Goal: Task Accomplishment & Management: Use online tool/utility

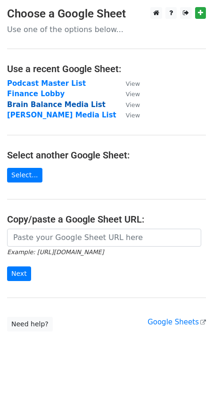
click at [35, 102] on strong "Brain Balance Media List" at bounding box center [56, 104] width 98 height 8
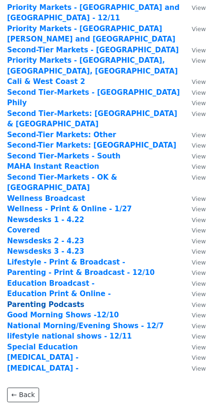
scroll to position [168, 0]
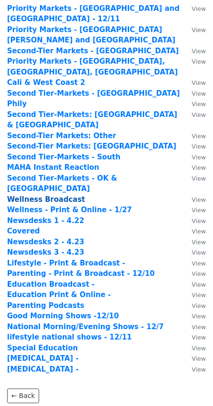
click at [26, 195] on strong "Wellness Broadcast" at bounding box center [46, 199] width 78 height 8
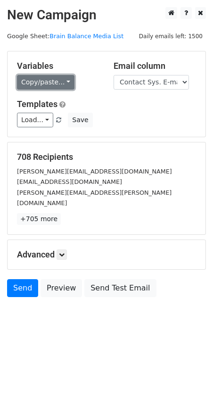
click at [33, 81] on link "Copy/paste..." at bounding box center [45, 82] width 57 height 15
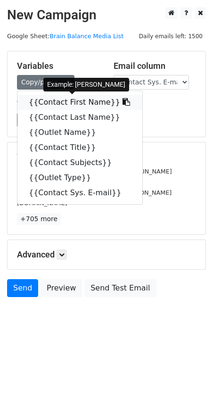
click at [49, 100] on link "{{Contact First Name}}" at bounding box center [79, 102] width 125 height 15
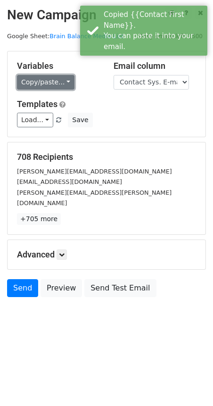
click at [41, 86] on link "Copy/paste..." at bounding box center [45, 82] width 57 height 15
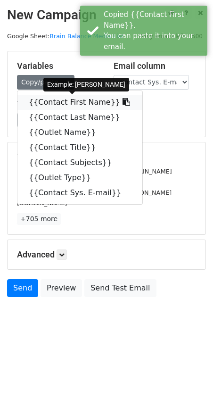
click at [54, 105] on link "{{Contact First Name}}" at bounding box center [79, 102] width 125 height 15
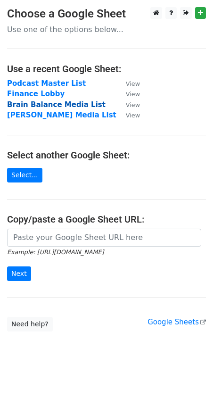
click at [30, 105] on strong "Brain Balance Media List" at bounding box center [56, 104] width 98 height 8
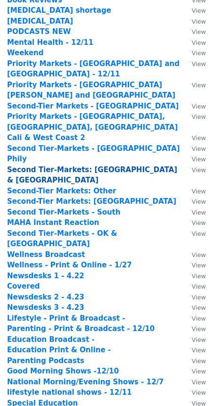
scroll to position [188, 0]
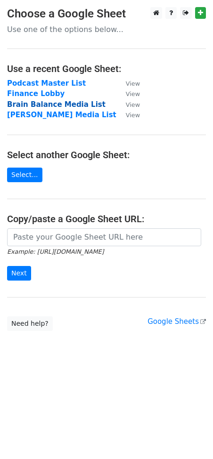
click at [31, 103] on strong "Brain Balance Media List" at bounding box center [56, 104] width 98 height 8
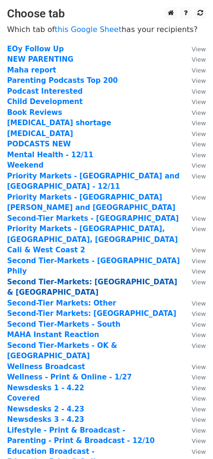
scroll to position [134, 0]
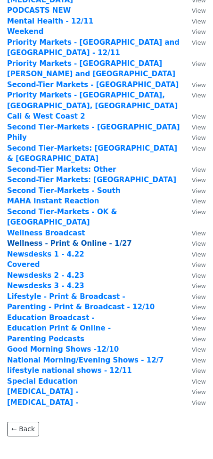
drag, startPoint x: 28, startPoint y: 192, endPoint x: 49, endPoint y: 192, distance: 20.7
click at [50, 239] on strong "Wellness - Print & Online - 1/27" at bounding box center [69, 243] width 125 height 8
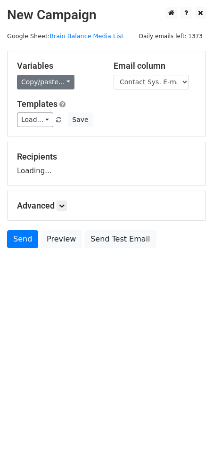
click at [31, 81] on link "Copy/paste..." at bounding box center [45, 82] width 57 height 15
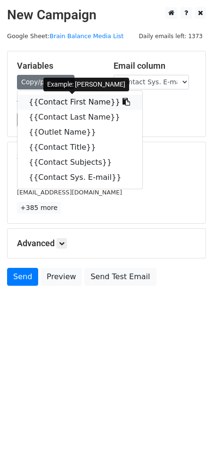
click at [45, 104] on link "{{Contact First Name}}" at bounding box center [79, 102] width 125 height 15
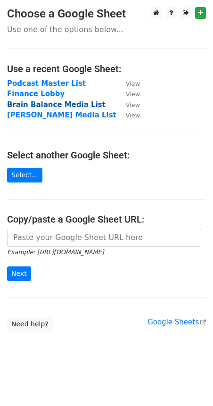
click at [39, 107] on strong "Brain Balance Media List" at bounding box center [56, 104] width 98 height 8
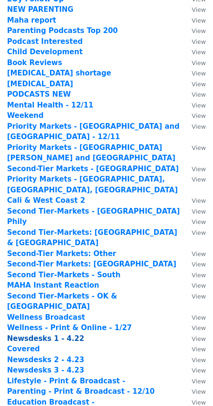
scroll to position [188, 0]
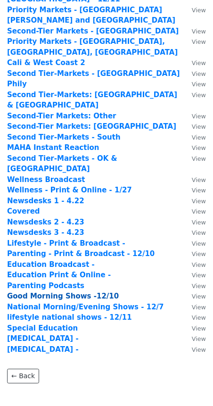
click at [36, 292] on strong "Good Morning Shows -12/10" at bounding box center [63, 296] width 112 height 8
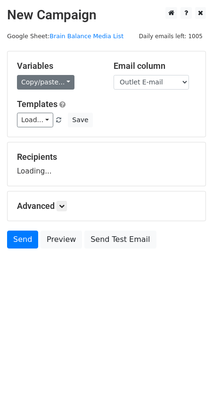
click at [41, 81] on link "Copy/paste..." at bounding box center [45, 82] width 57 height 15
